Goal: Check status

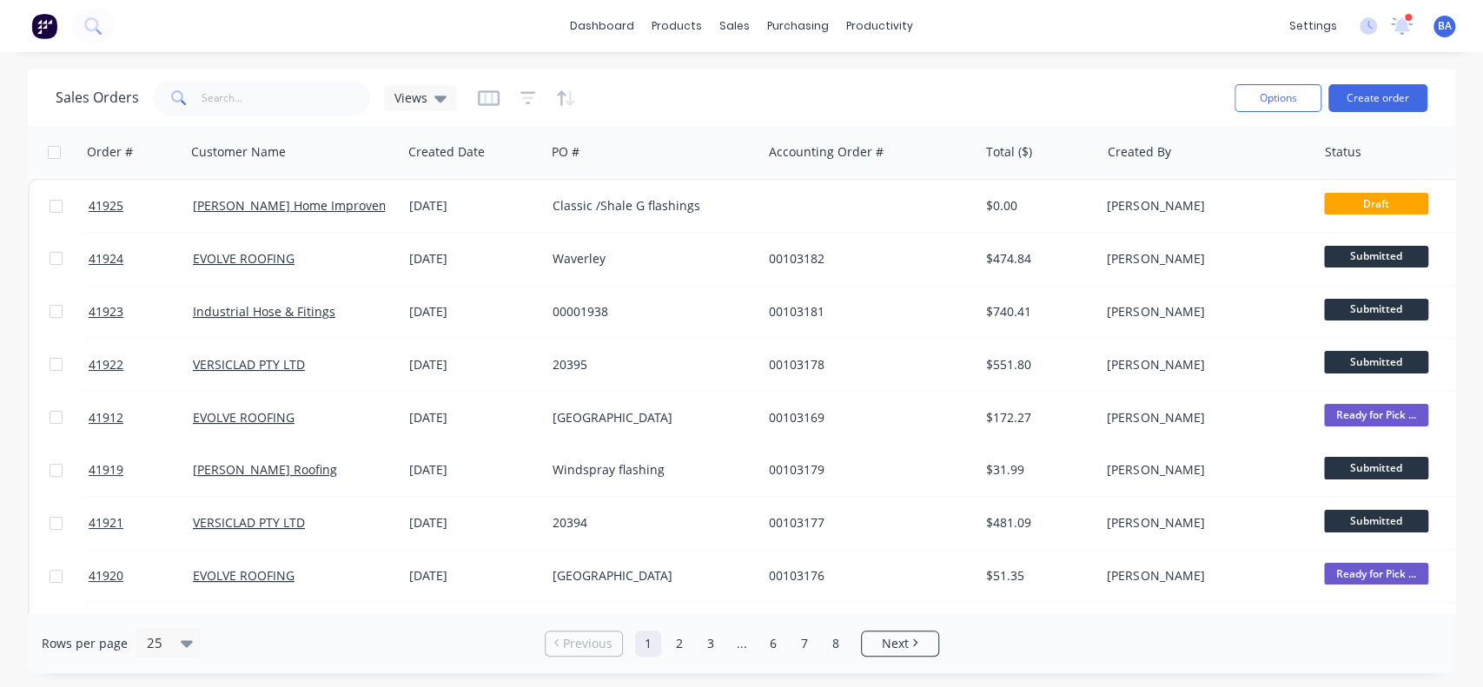
scroll to position [442, 0]
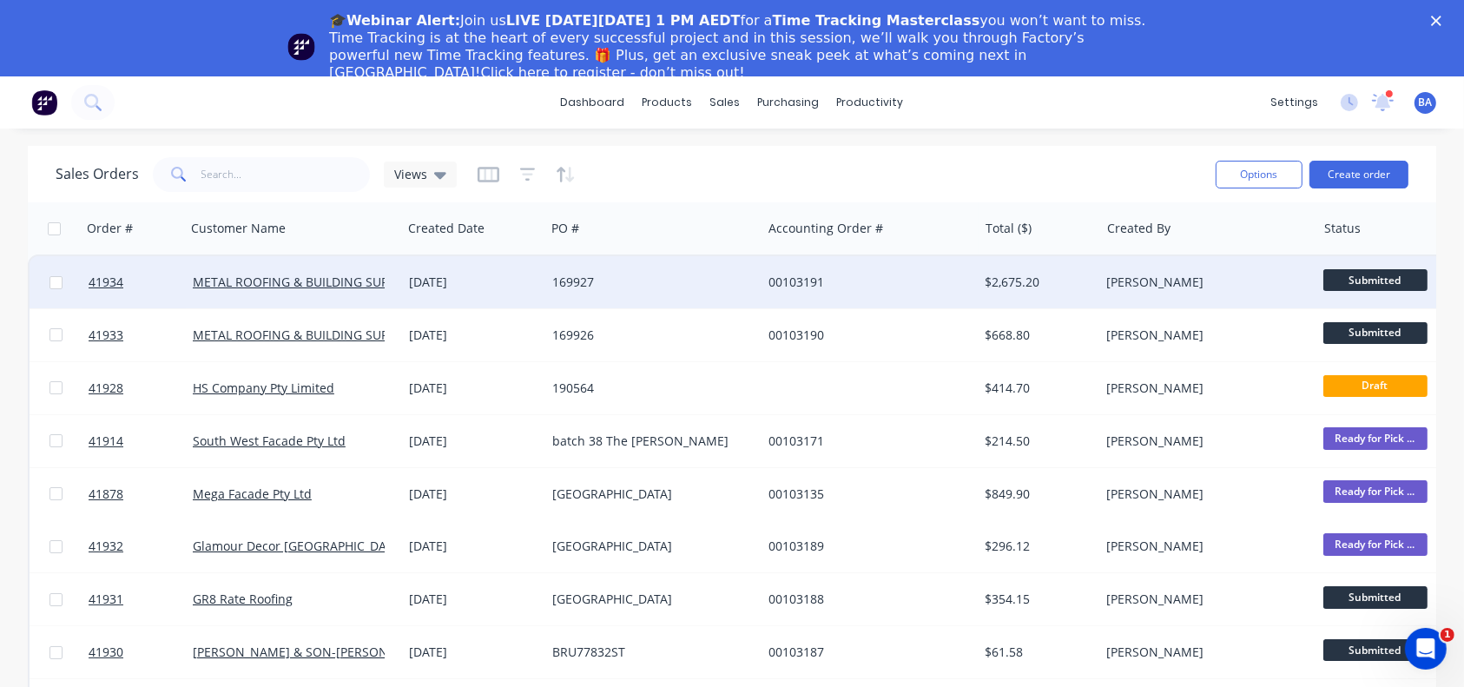
click at [445, 286] on div "[DATE]" at bounding box center [473, 282] width 129 height 17
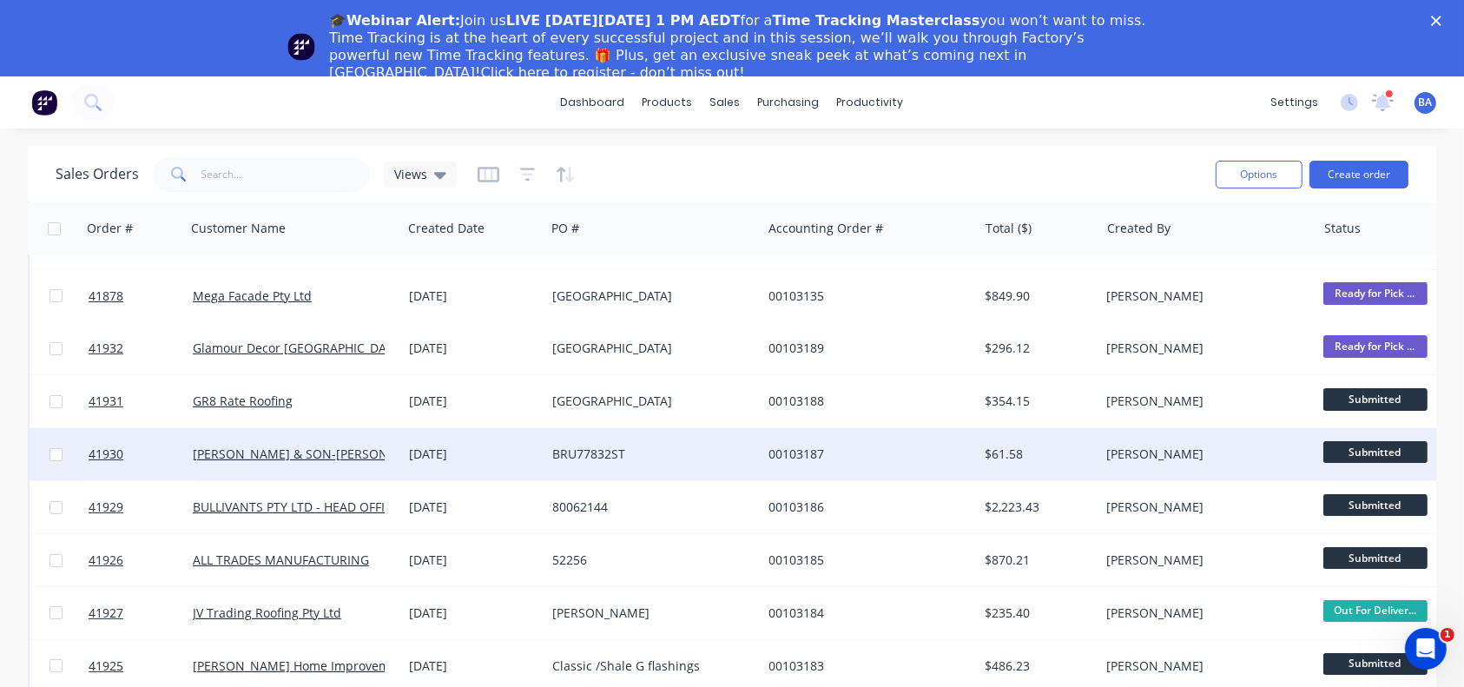
scroll to position [277, 0]
